Goal: Task Accomplishment & Management: Use online tool/utility

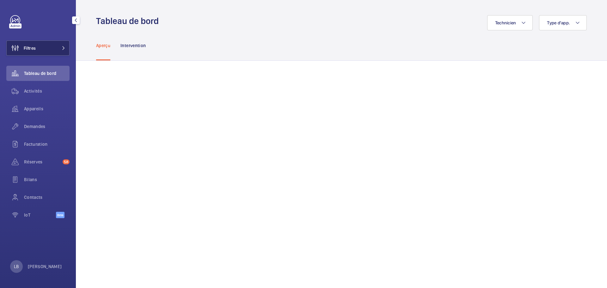
click at [42, 49] on button "Filtres" at bounding box center [37, 47] width 63 height 15
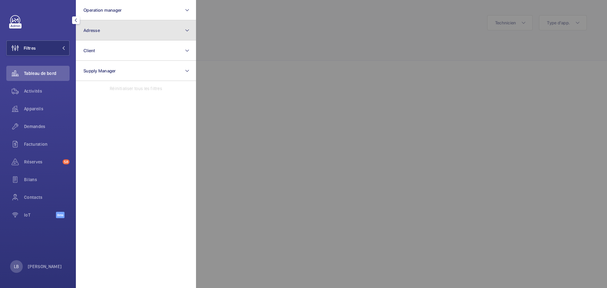
click at [121, 25] on button "Adresse" at bounding box center [136, 30] width 120 height 20
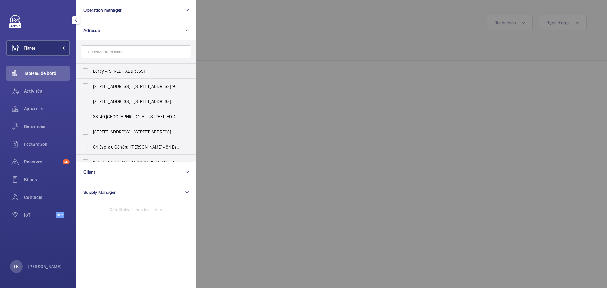
click at [103, 52] on input "text" at bounding box center [136, 51] width 110 height 13
type input "9"
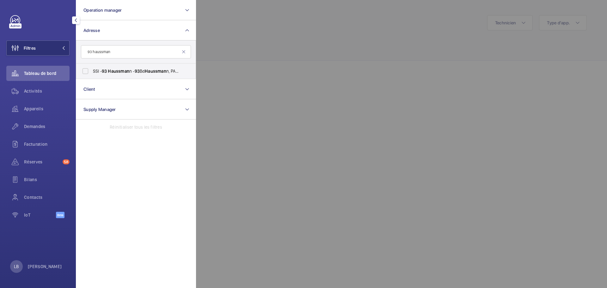
type input "93 haussman"
click at [84, 72] on label "SSI - 93 Haussman n - 93 Bd Haussman n, PARIS 75008" at bounding box center [131, 71] width 110 height 15
click at [84, 72] on input "SSI - 93 Haussman n - 93 Bd Haussman n, PARIS 75008" at bounding box center [85, 71] width 13 height 13
checkbox input "true"
click at [24, 90] on wm-front-icon-button at bounding box center [15, 91] width 18 height 15
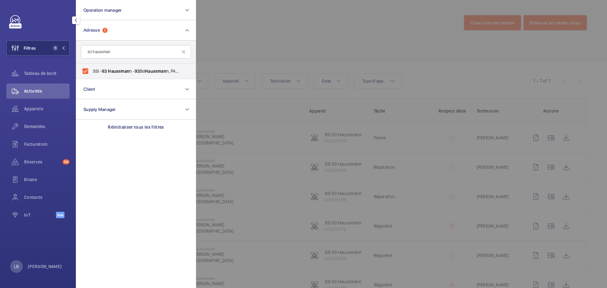
click at [308, 37] on div at bounding box center [499, 144] width 607 height 288
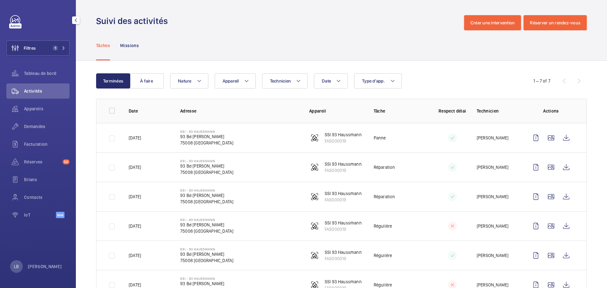
scroll to position [56, 0]
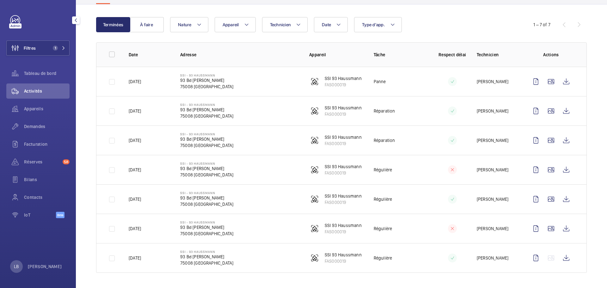
click at [409, 173] on td "Régulière" at bounding box center [396, 169] width 65 height 29
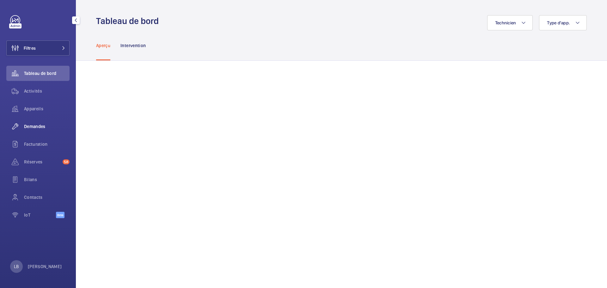
click at [36, 128] on span "Demandes" at bounding box center [47, 126] width 46 height 6
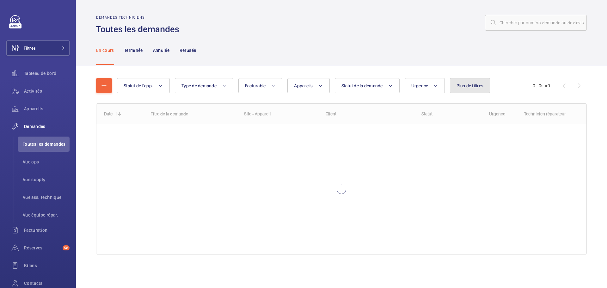
click at [480, 85] on span "Plus de filtres" at bounding box center [470, 85] width 27 height 5
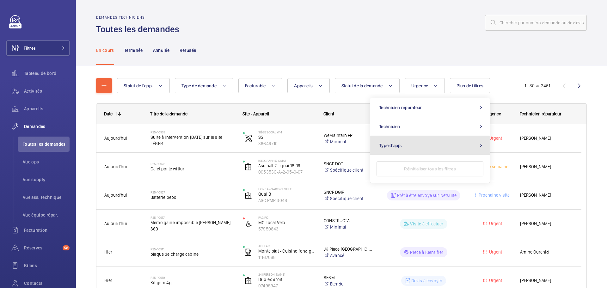
click at [423, 145] on button "Type d'app." at bounding box center [430, 145] width 120 height 19
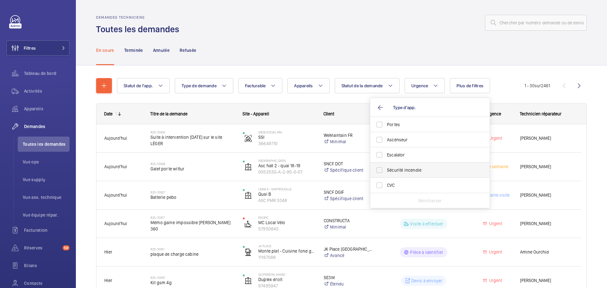
click at [382, 169] on label "Sécurité incendie" at bounding box center [425, 170] width 110 height 15
click at [382, 169] on input "Sécurité incendie" at bounding box center [379, 170] width 13 height 13
checkbox input "true"
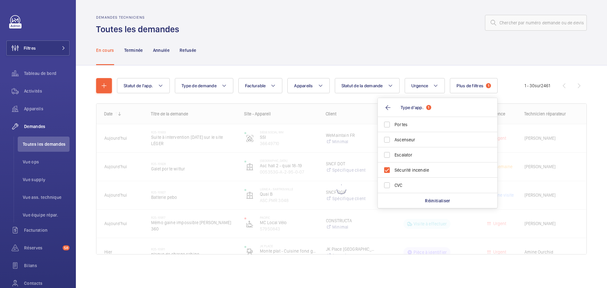
click at [369, 32] on div "Demandes techniciens Toutes les demandes" at bounding box center [341, 25] width 491 height 20
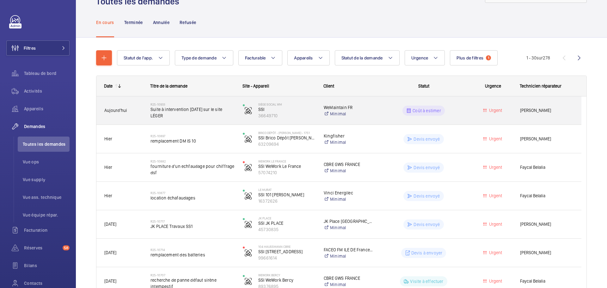
scroll to position [63, 0]
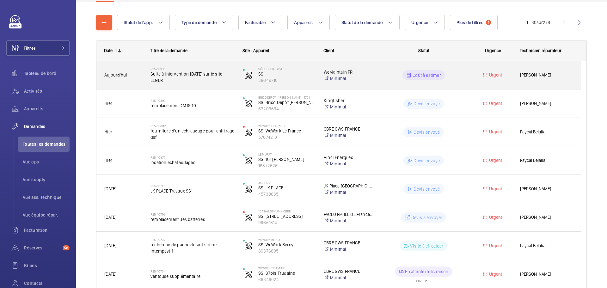
click at [458, 74] on wm-front-pills-cell "Coût à estimer" at bounding box center [424, 75] width 84 height 10
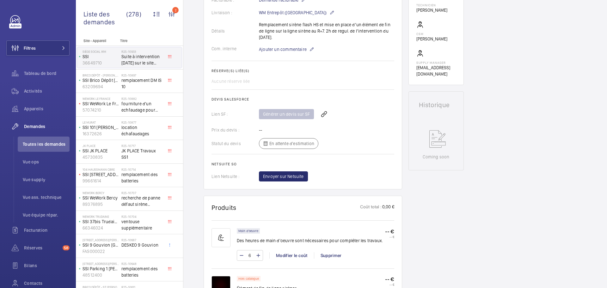
scroll to position [310, 0]
